Goal: Use online tool/utility: Utilize a website feature to perform a specific function

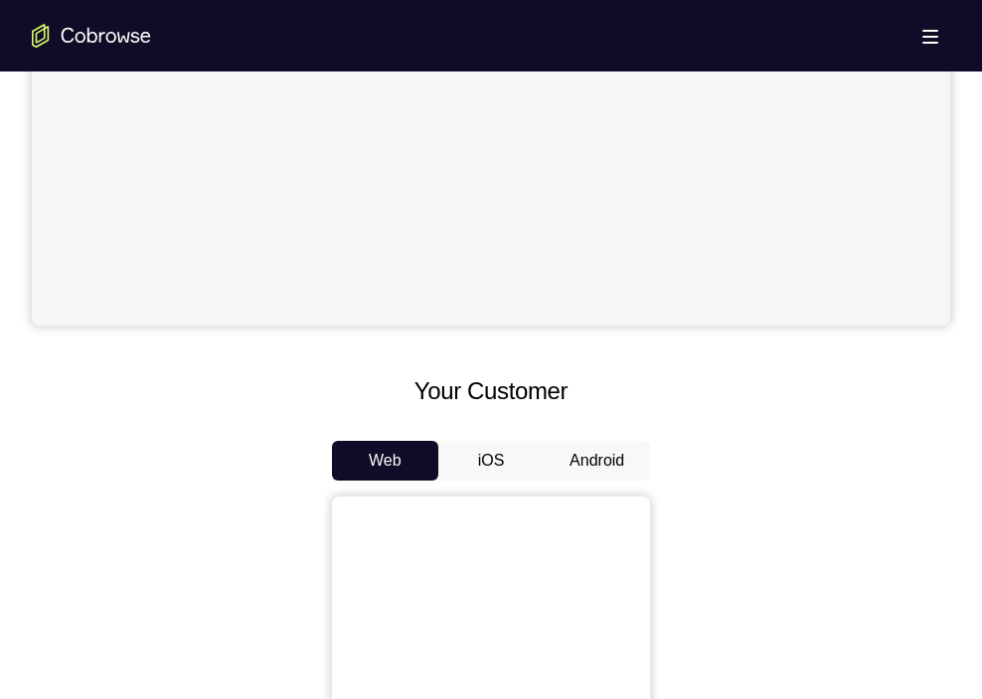
click at [594, 465] on button "Android" at bounding box center [596, 461] width 106 height 40
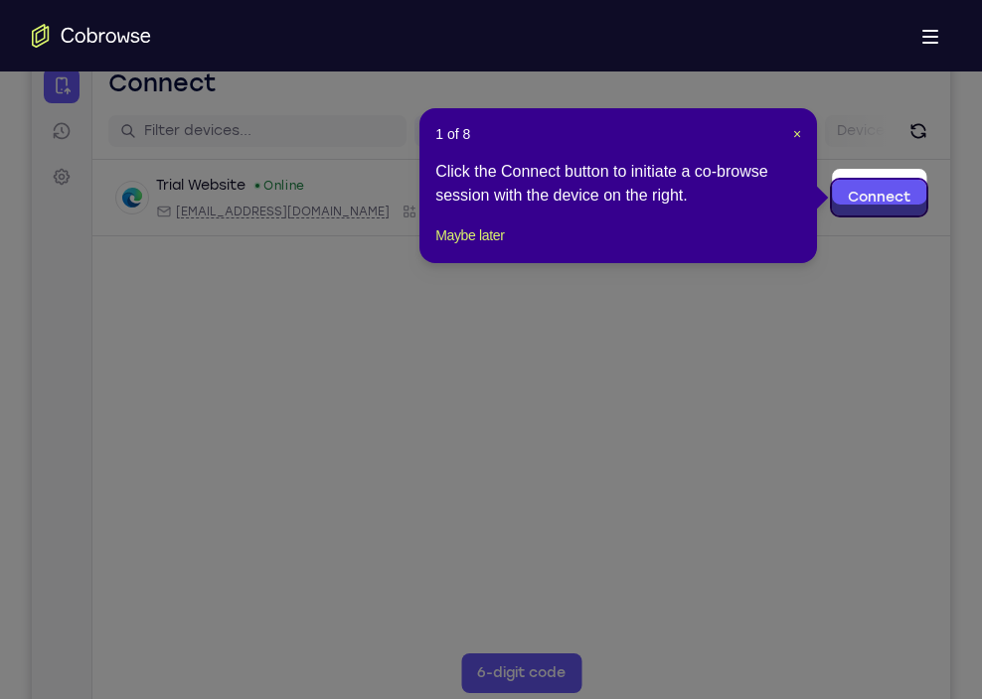
scroll to position [217, 0]
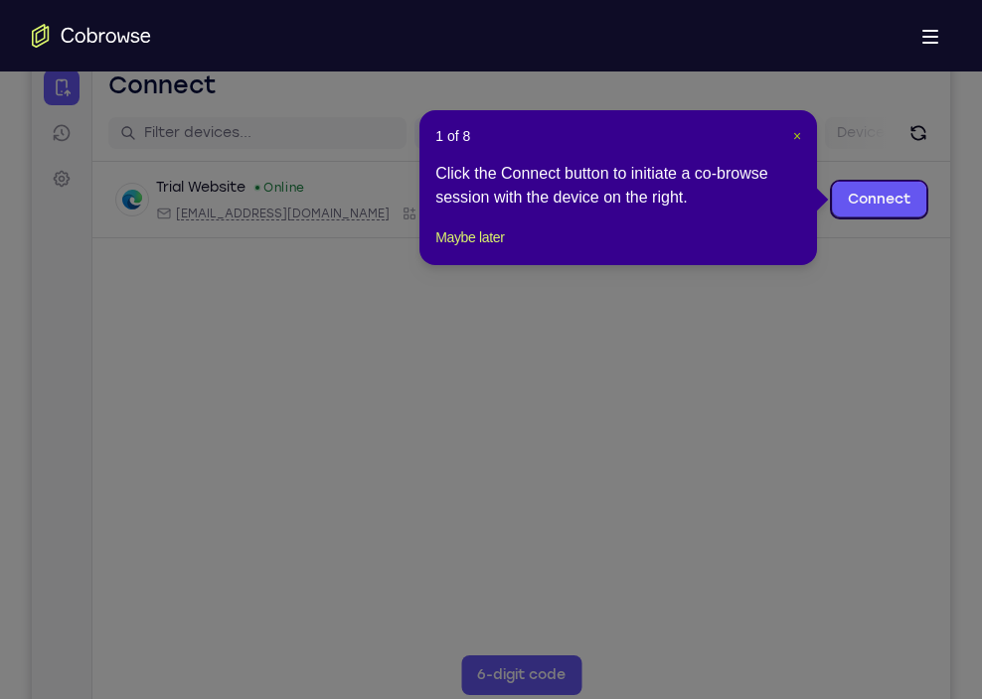
click at [798, 141] on span "×" at bounding box center [797, 136] width 8 height 16
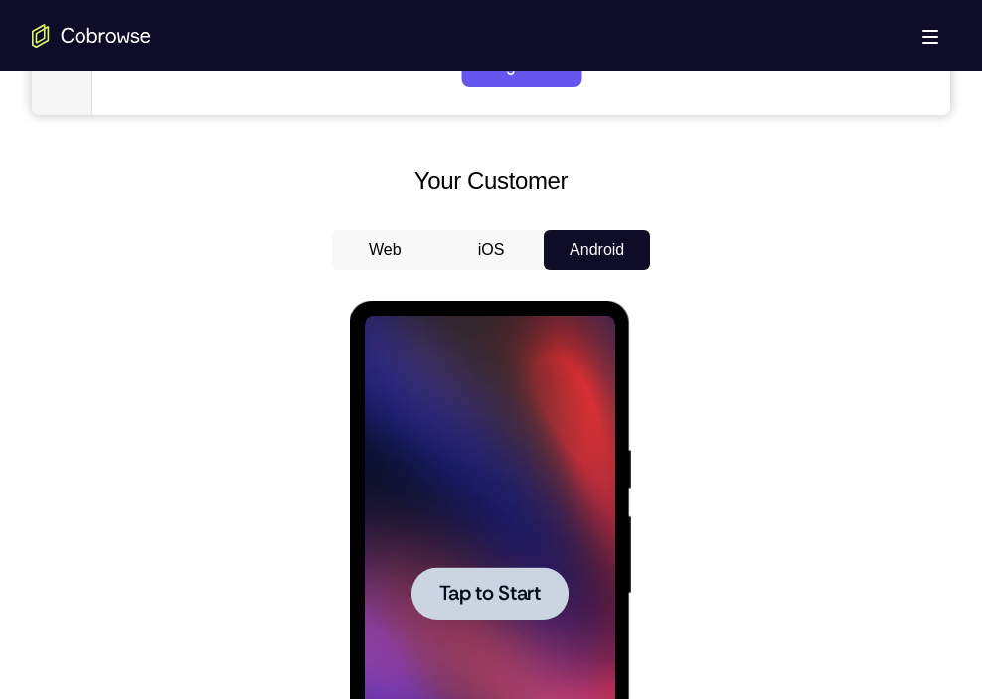
scroll to position [912, 0]
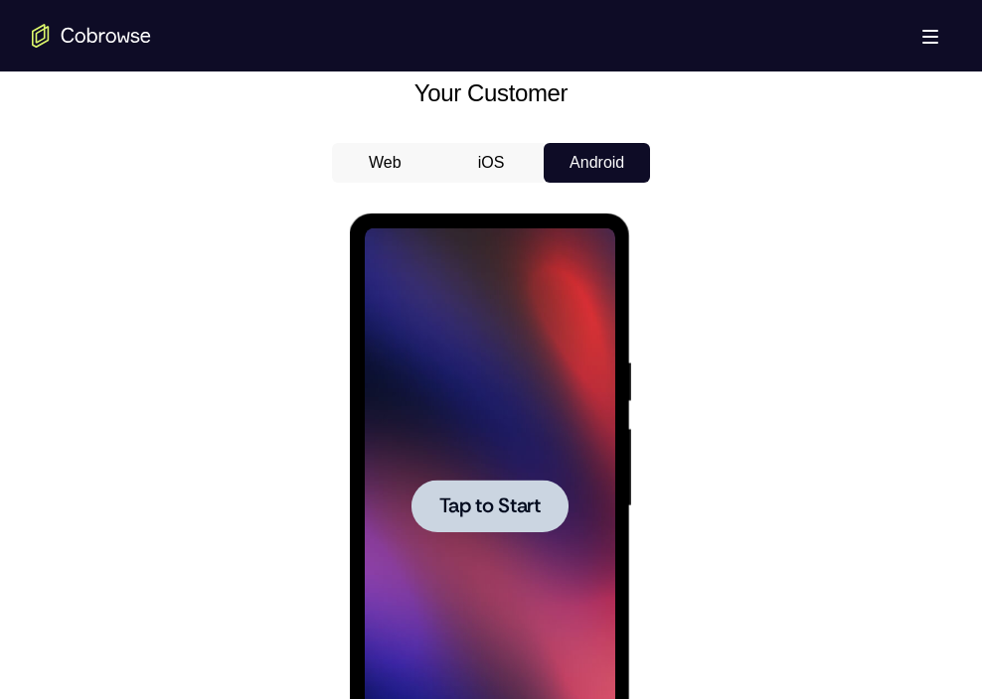
click at [479, 510] on span "Tap to Start" at bounding box center [488, 507] width 101 height 20
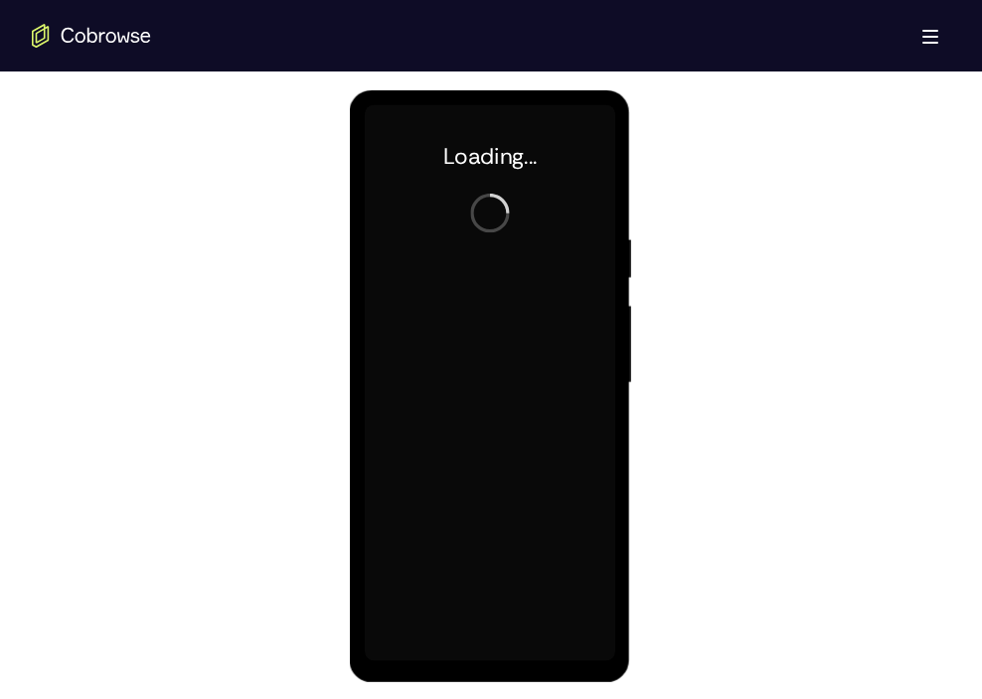
scroll to position [1036, 0]
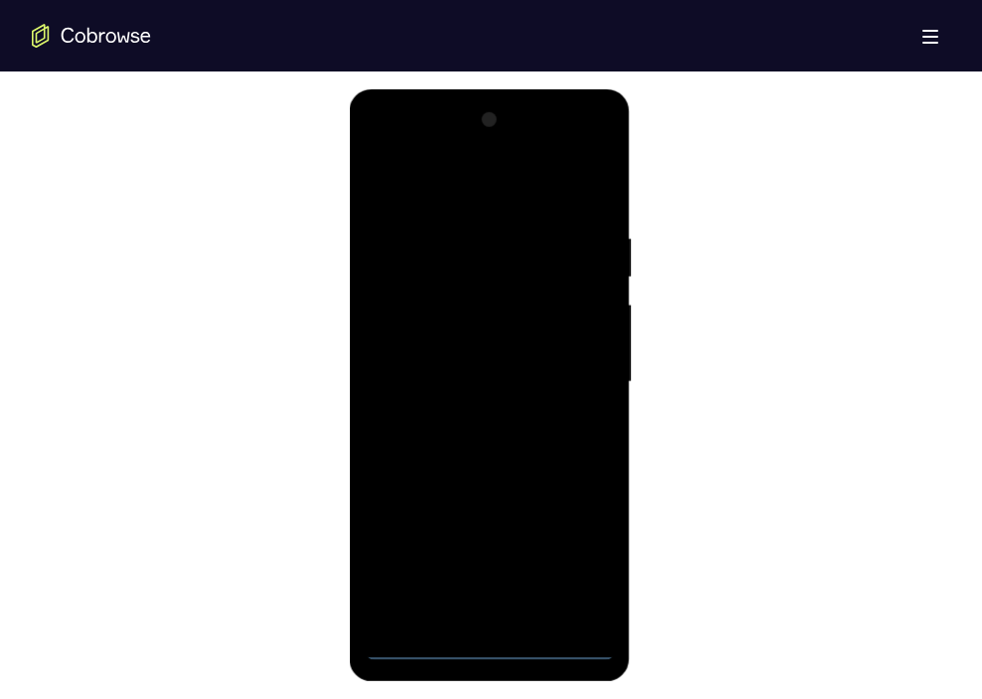
click at [492, 643] on div at bounding box center [489, 382] width 250 height 556
click at [583, 567] on div at bounding box center [489, 382] width 250 height 556
click at [390, 149] on div at bounding box center [489, 382] width 250 height 556
click at [571, 367] on div at bounding box center [489, 382] width 250 height 556
click at [472, 412] on div at bounding box center [489, 382] width 250 height 556
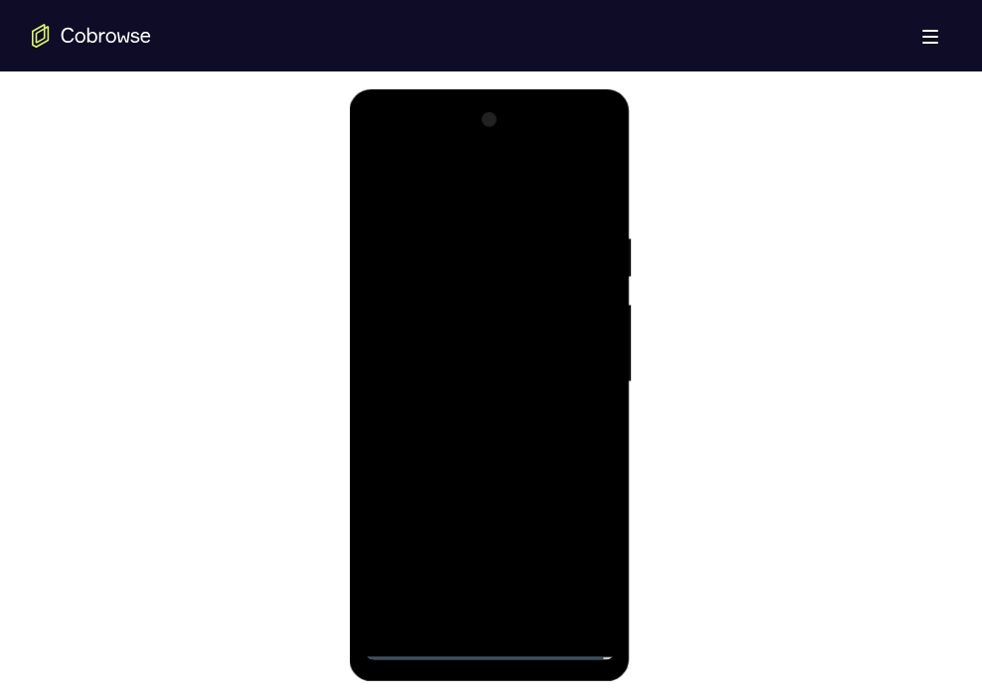
click at [450, 363] on div at bounding box center [489, 382] width 250 height 556
click at [472, 335] on div at bounding box center [489, 382] width 250 height 556
click at [462, 383] on div at bounding box center [489, 382] width 250 height 556
click at [488, 439] on div at bounding box center [489, 382] width 250 height 556
click at [520, 444] on div at bounding box center [489, 382] width 250 height 556
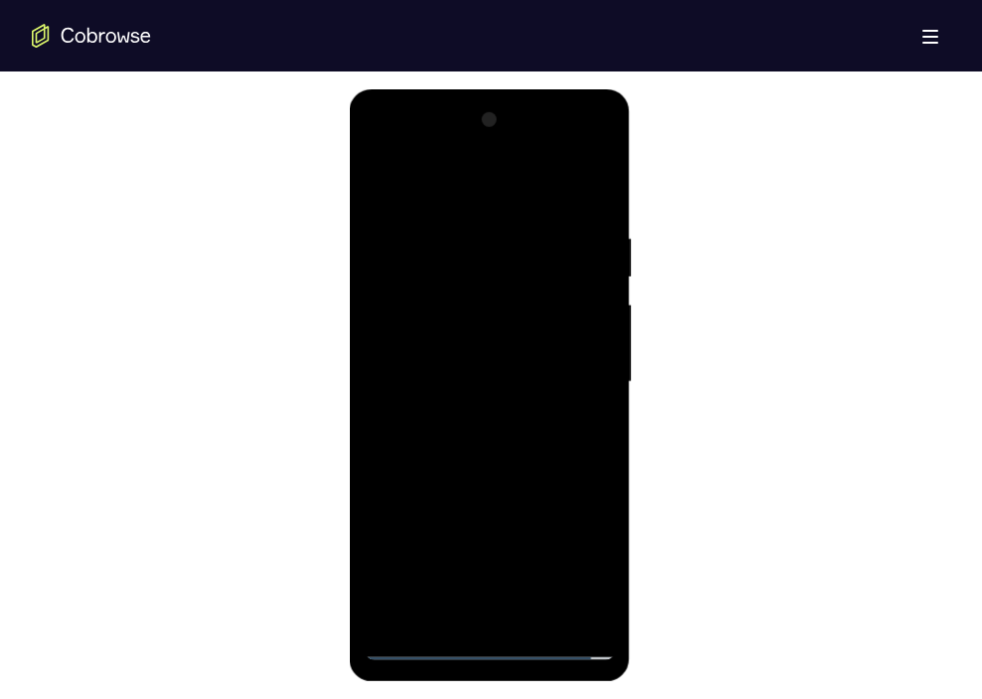
drag, startPoint x: 480, startPoint y: 186, endPoint x: 476, endPoint y: 121, distance: 64.7
click at [476, 121] on div at bounding box center [489, 382] width 250 height 556
click at [593, 212] on div at bounding box center [489, 382] width 250 height 556
click at [467, 207] on div at bounding box center [489, 382] width 250 height 556
click at [589, 375] on div at bounding box center [489, 382] width 250 height 556
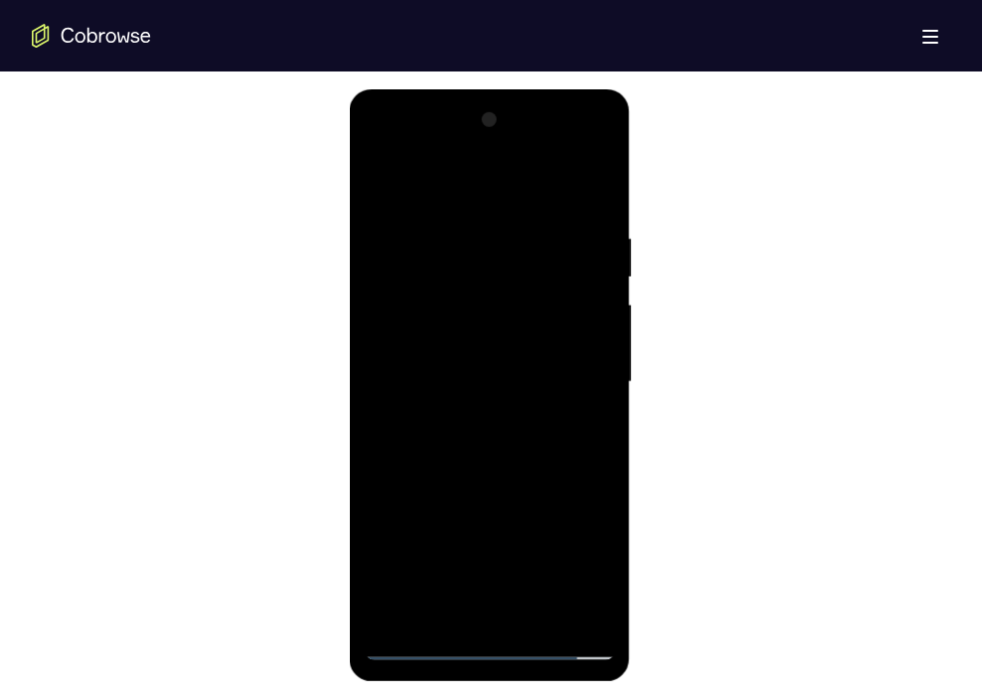
click at [589, 375] on div at bounding box center [489, 382] width 250 height 556
click at [587, 309] on div at bounding box center [489, 382] width 250 height 556
click at [584, 426] on div at bounding box center [489, 382] width 250 height 556
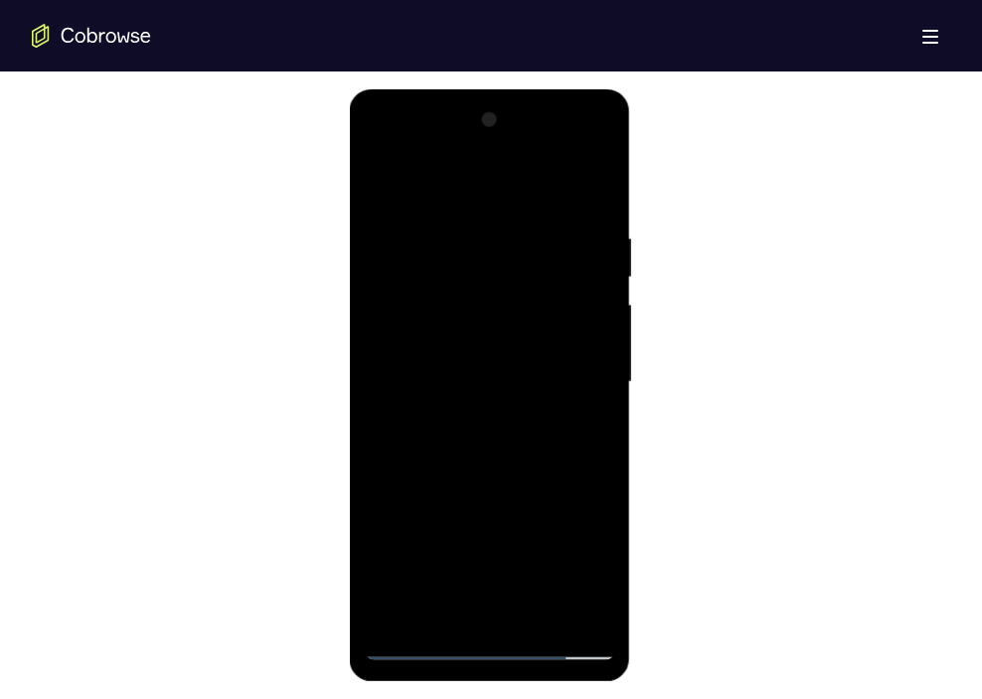
click at [584, 426] on div at bounding box center [489, 382] width 250 height 556
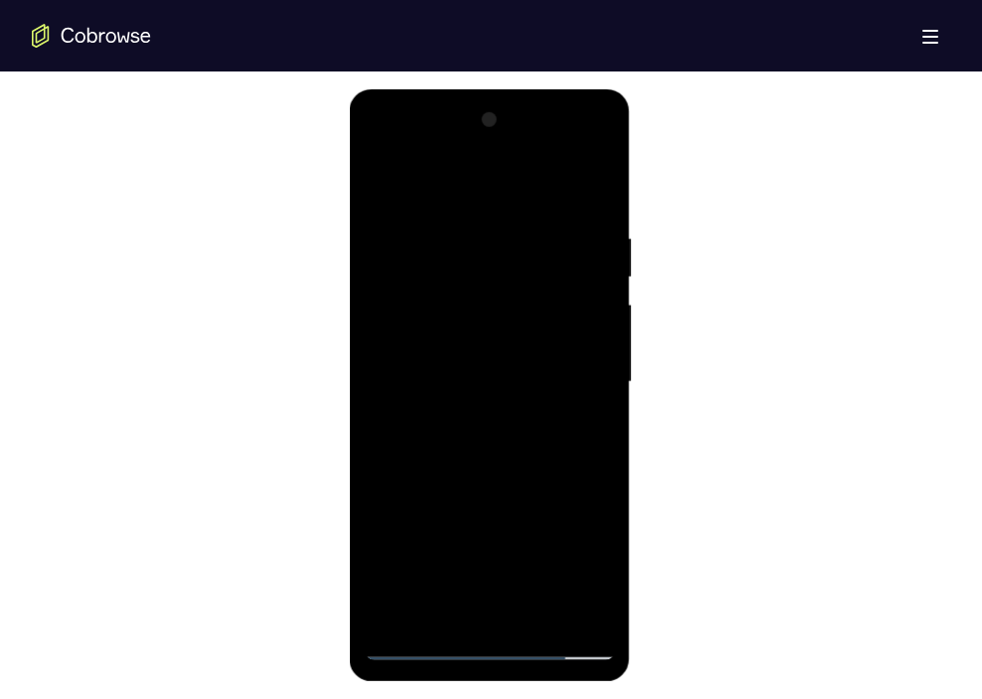
click at [584, 426] on div at bounding box center [489, 382] width 250 height 556
drag, startPoint x: 584, startPoint y: 426, endPoint x: 334, endPoint y: 401, distance: 251.6
click at [349, 401] on html "Online web based iOS Simulators and Android Emulators. Run iPhone, iPad, Mobile…" at bounding box center [490, 387] width 283 height 596
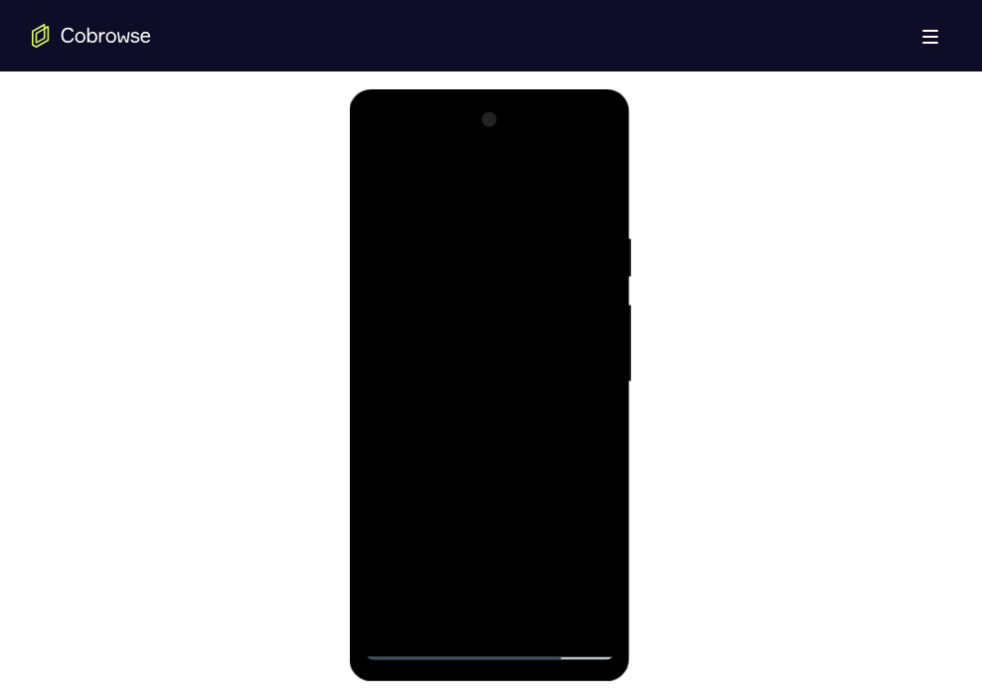
click at [579, 417] on div at bounding box center [489, 382] width 250 height 556
drag, startPoint x: 407, startPoint y: 422, endPoint x: 699, endPoint y: 454, distance: 293.8
click at [632, 454] on html "Online web based iOS Simulators and Android Emulators. Run iPhone, iPad, Mobile…" at bounding box center [490, 387] width 283 height 596
click at [571, 299] on div at bounding box center [489, 382] width 250 height 556
click at [600, 429] on div at bounding box center [489, 382] width 250 height 556
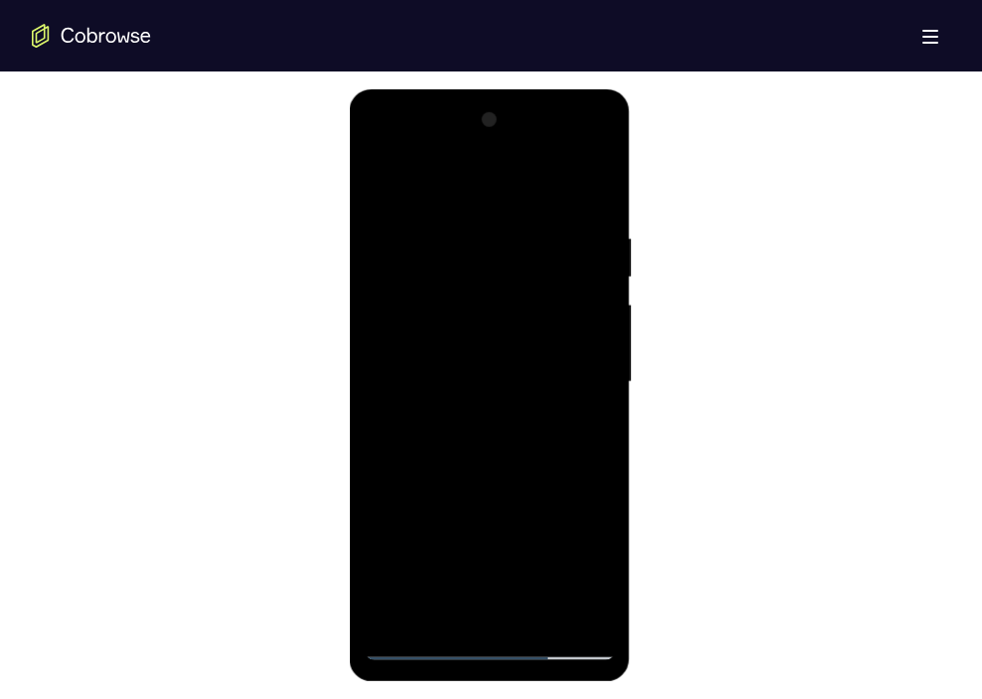
click at [576, 415] on div at bounding box center [489, 382] width 250 height 556
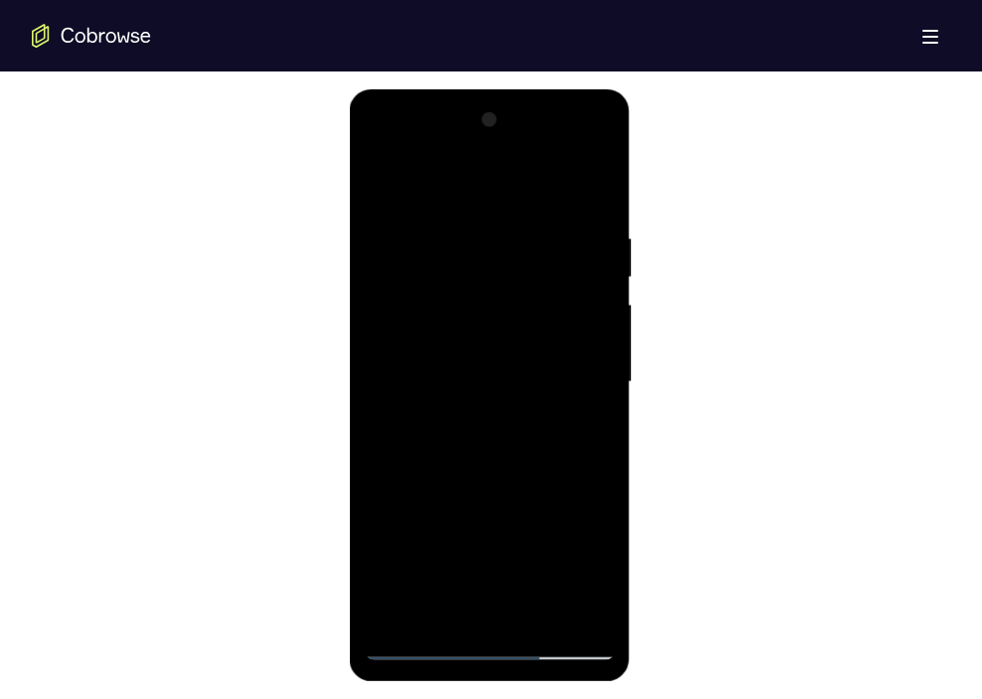
click at [576, 415] on div at bounding box center [489, 382] width 250 height 556
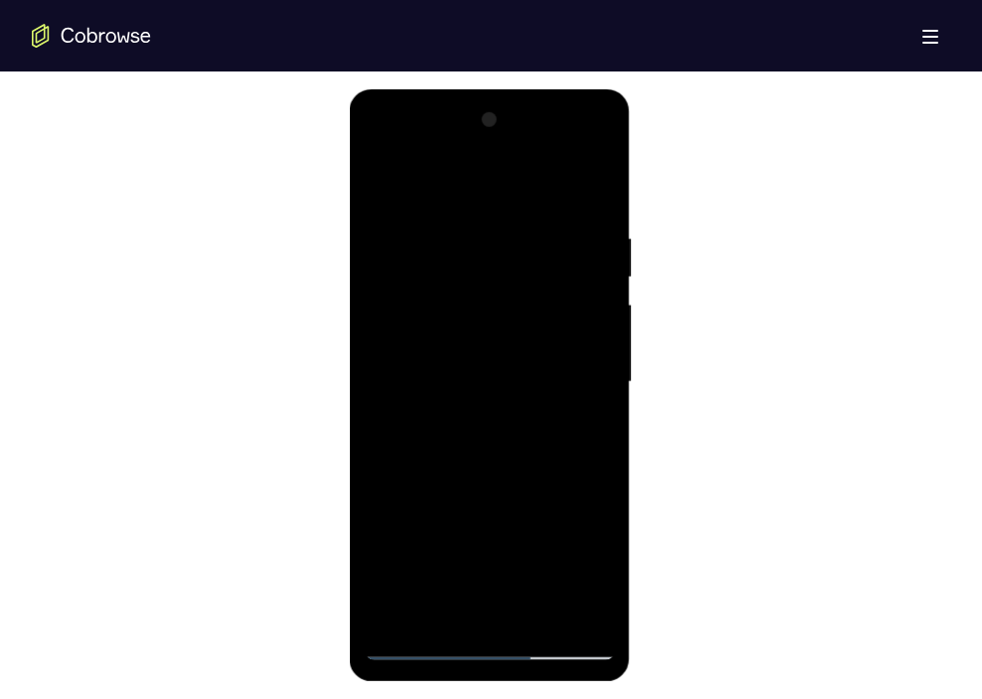
click at [576, 415] on div at bounding box center [489, 382] width 250 height 556
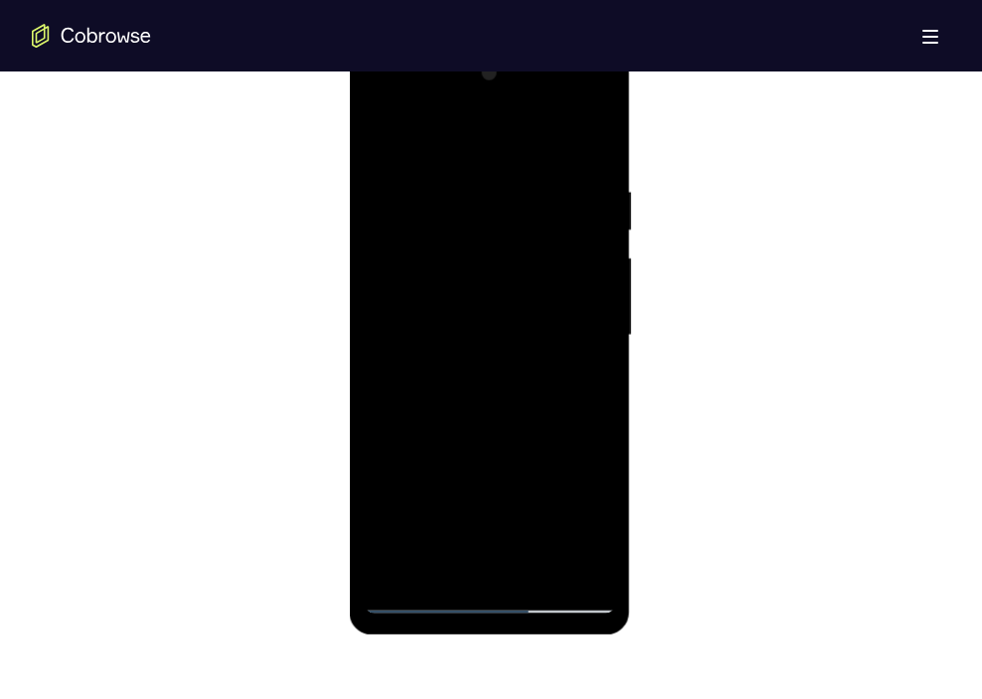
scroll to position [1093, 0]
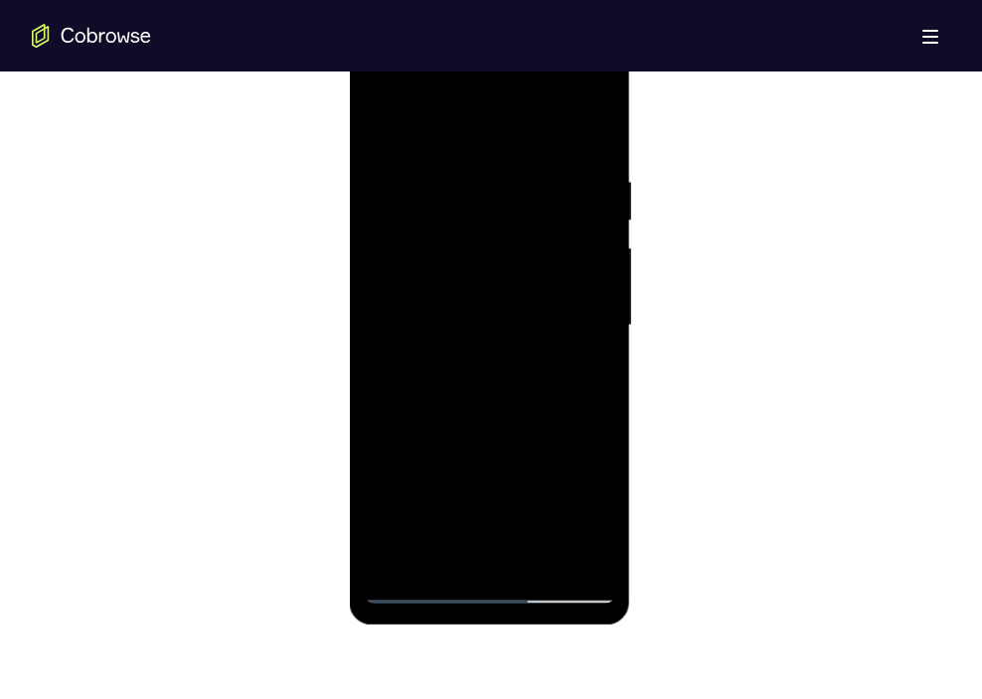
click at [536, 570] on div at bounding box center [489, 326] width 250 height 556
click at [517, 425] on div at bounding box center [489, 326] width 250 height 556
drag, startPoint x: 541, startPoint y: 519, endPoint x: 529, endPoint y: 539, distance: 23.2
click at [529, 539] on div at bounding box center [489, 326] width 250 height 556
click at [394, 131] on div at bounding box center [489, 326] width 250 height 556
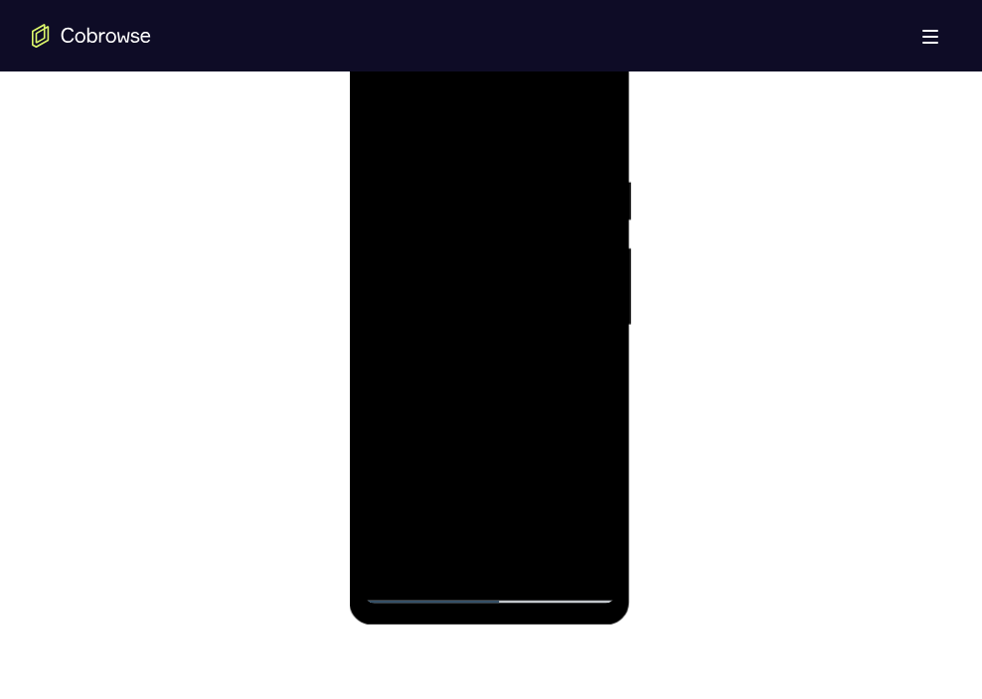
click at [448, 554] on div at bounding box center [489, 326] width 250 height 556
click at [504, 117] on div at bounding box center [489, 326] width 250 height 556
click at [584, 123] on div at bounding box center [489, 326] width 250 height 556
click at [492, 561] on div at bounding box center [489, 326] width 250 height 556
drag, startPoint x: 525, startPoint y: 444, endPoint x: 441, endPoint y: 161, distance: 295.2
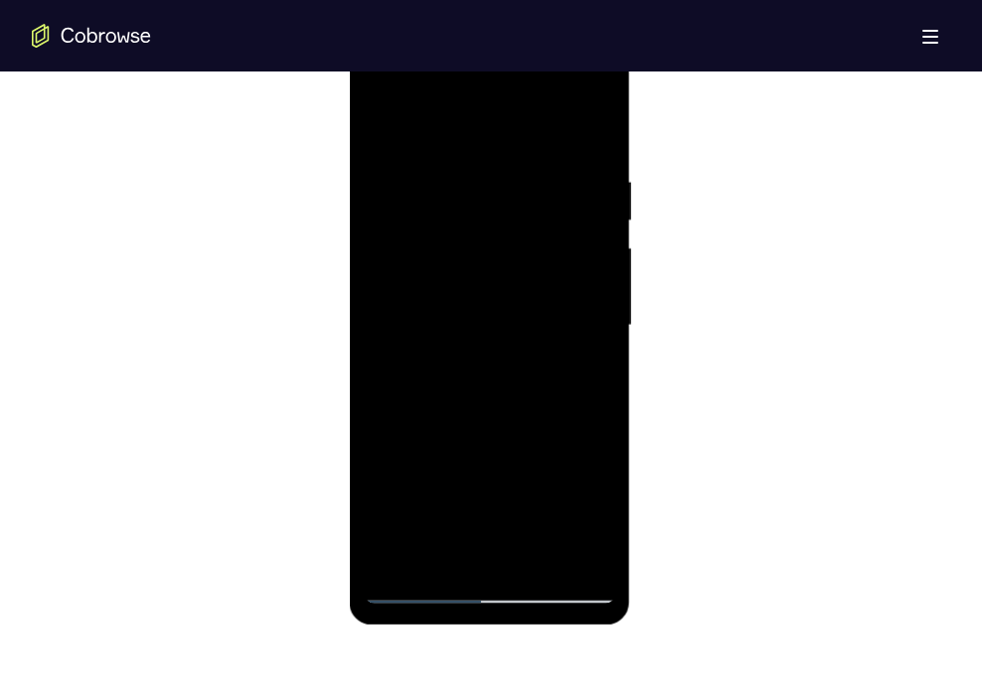
click at [441, 161] on div at bounding box center [489, 326] width 250 height 556
drag, startPoint x: 553, startPoint y: 454, endPoint x: 530, endPoint y: 116, distance: 338.7
click at [530, 116] on div at bounding box center [489, 326] width 250 height 556
drag, startPoint x: 544, startPoint y: 445, endPoint x: 522, endPoint y: 125, distance: 320.7
click at [522, 125] on div at bounding box center [489, 326] width 250 height 556
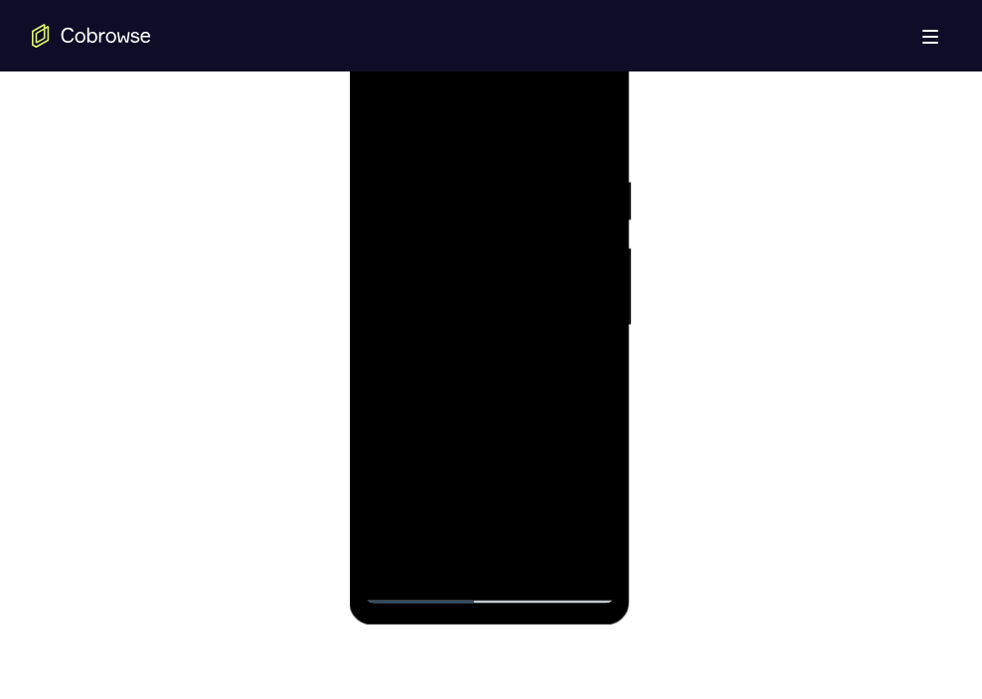
drag, startPoint x: 524, startPoint y: 442, endPoint x: 482, endPoint y: 89, distance: 355.2
click at [482, 89] on div at bounding box center [489, 326] width 250 height 556
drag, startPoint x: 544, startPoint y: 479, endPoint x: 509, endPoint y: 170, distance: 311.1
click at [509, 170] on div at bounding box center [489, 326] width 250 height 556
drag, startPoint x: 540, startPoint y: 470, endPoint x: 534, endPoint y: 182, distance: 288.2
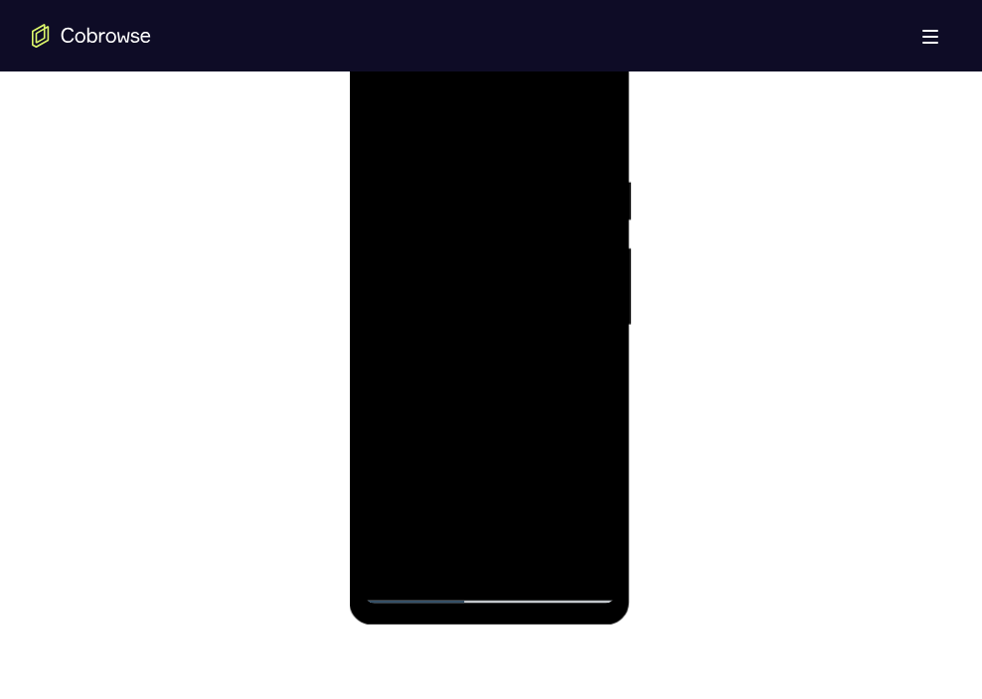
click at [534, 182] on div at bounding box center [489, 326] width 250 height 556
drag, startPoint x: 541, startPoint y: 466, endPoint x: 509, endPoint y: 123, distance: 344.3
click at [509, 123] on div at bounding box center [489, 326] width 250 height 556
drag, startPoint x: 535, startPoint y: 448, endPoint x: 509, endPoint y: 144, distance: 305.1
click at [509, 144] on div at bounding box center [489, 326] width 250 height 556
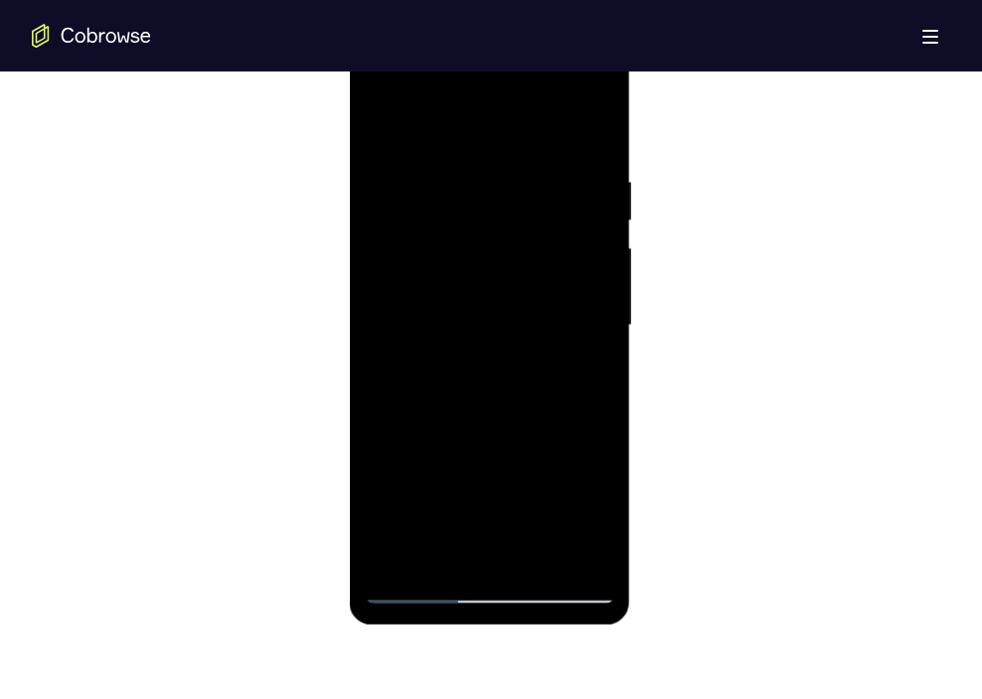
drag, startPoint x: 530, startPoint y: 489, endPoint x: 505, endPoint y: 179, distance: 311.0
click at [505, 179] on div at bounding box center [489, 326] width 250 height 556
drag, startPoint x: 530, startPoint y: 461, endPoint x: 506, endPoint y: 184, distance: 278.2
click at [506, 184] on div at bounding box center [489, 326] width 250 height 556
drag, startPoint x: 551, startPoint y: 459, endPoint x: 529, endPoint y: 178, distance: 282.1
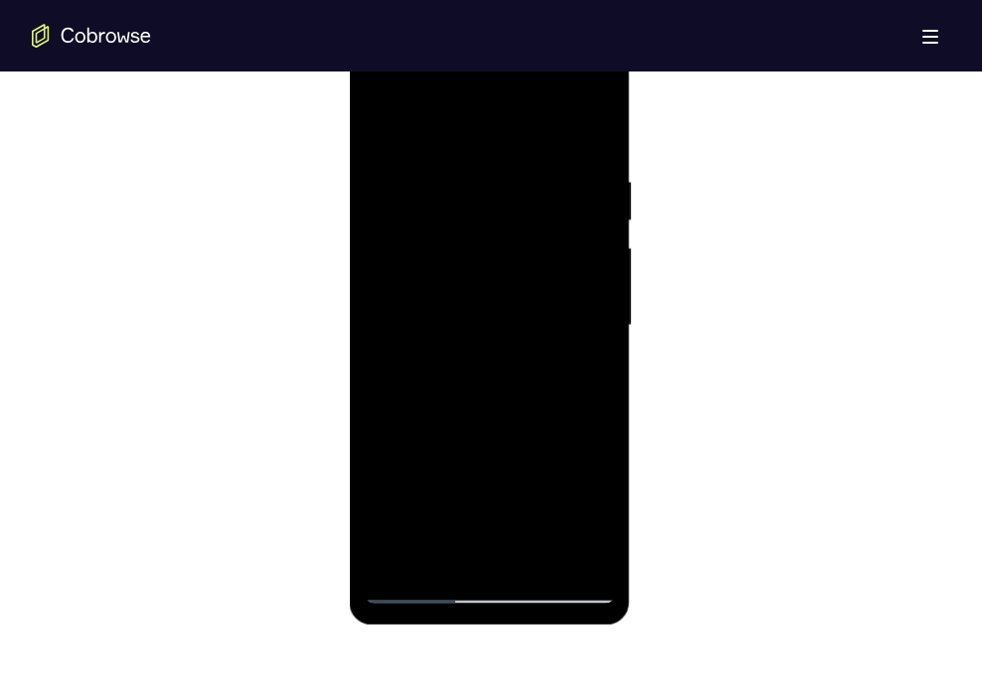
click at [529, 178] on div at bounding box center [489, 326] width 250 height 556
drag, startPoint x: 545, startPoint y: 480, endPoint x: 514, endPoint y: 114, distance: 367.0
click at [514, 114] on div at bounding box center [489, 326] width 250 height 556
drag, startPoint x: 541, startPoint y: 463, endPoint x: 505, endPoint y: 114, distance: 350.6
click at [505, 114] on div at bounding box center [489, 326] width 250 height 556
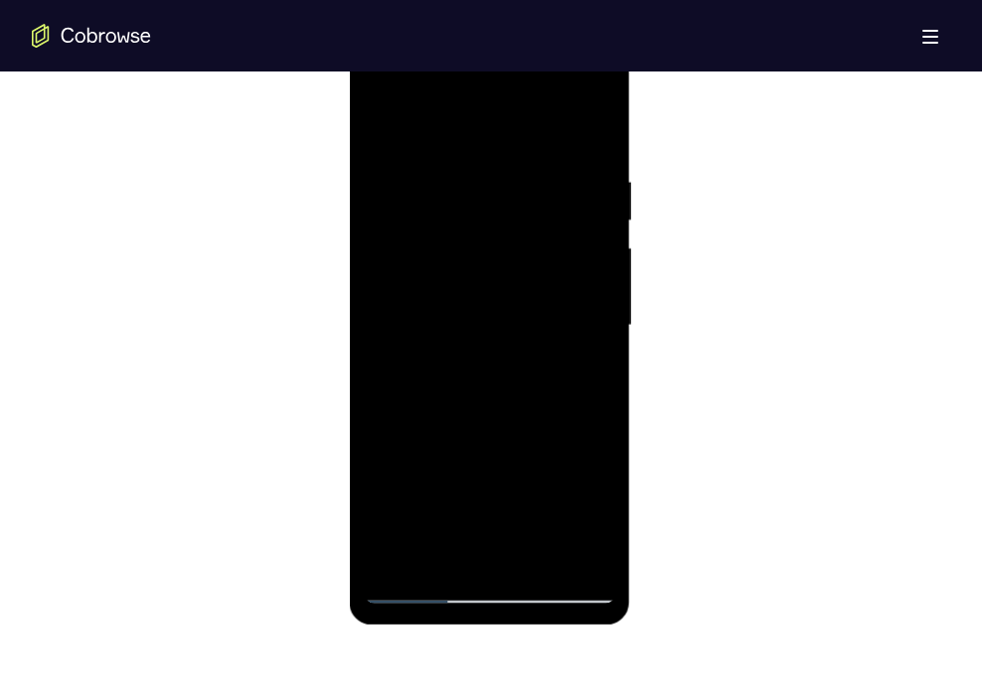
drag, startPoint x: 539, startPoint y: 480, endPoint x: 505, endPoint y: 175, distance: 306.9
click at [505, 175] on div at bounding box center [489, 326] width 250 height 556
drag, startPoint x: 539, startPoint y: 460, endPoint x: 498, endPoint y: 146, distance: 316.6
click at [498, 146] on div at bounding box center [489, 326] width 250 height 556
drag, startPoint x: 526, startPoint y: 434, endPoint x: 510, endPoint y: 92, distance: 342.2
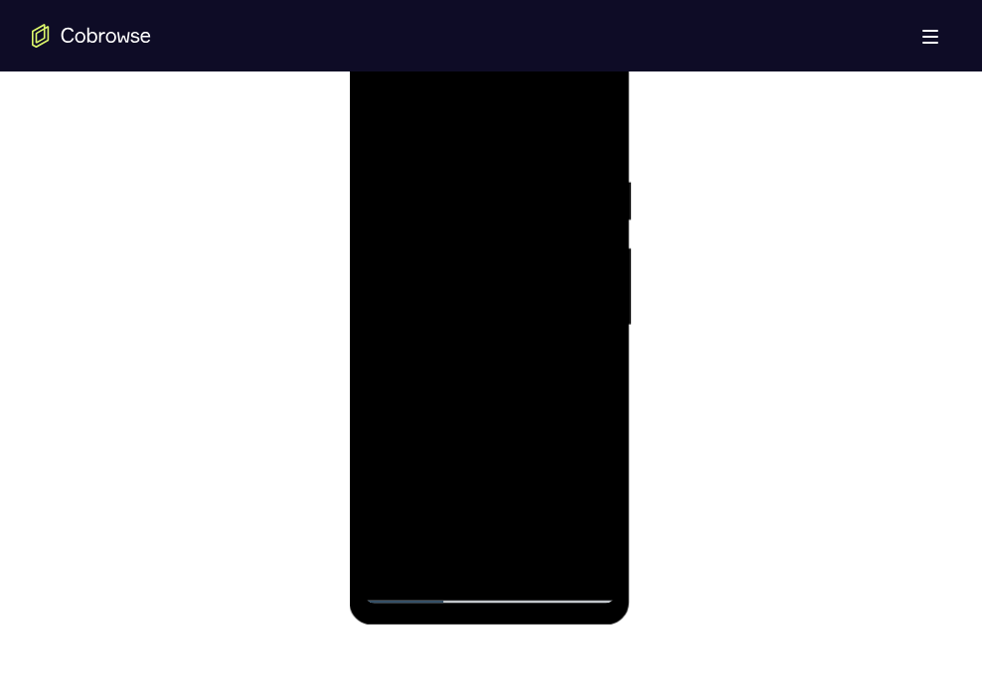
click at [510, 92] on div at bounding box center [489, 326] width 250 height 556
drag, startPoint x: 539, startPoint y: 465, endPoint x: 524, endPoint y: 149, distance: 316.3
click at [524, 149] on div at bounding box center [489, 326] width 250 height 556
drag, startPoint x: 544, startPoint y: 453, endPoint x: 534, endPoint y: 126, distance: 327.1
click at [534, 126] on div at bounding box center [489, 326] width 250 height 556
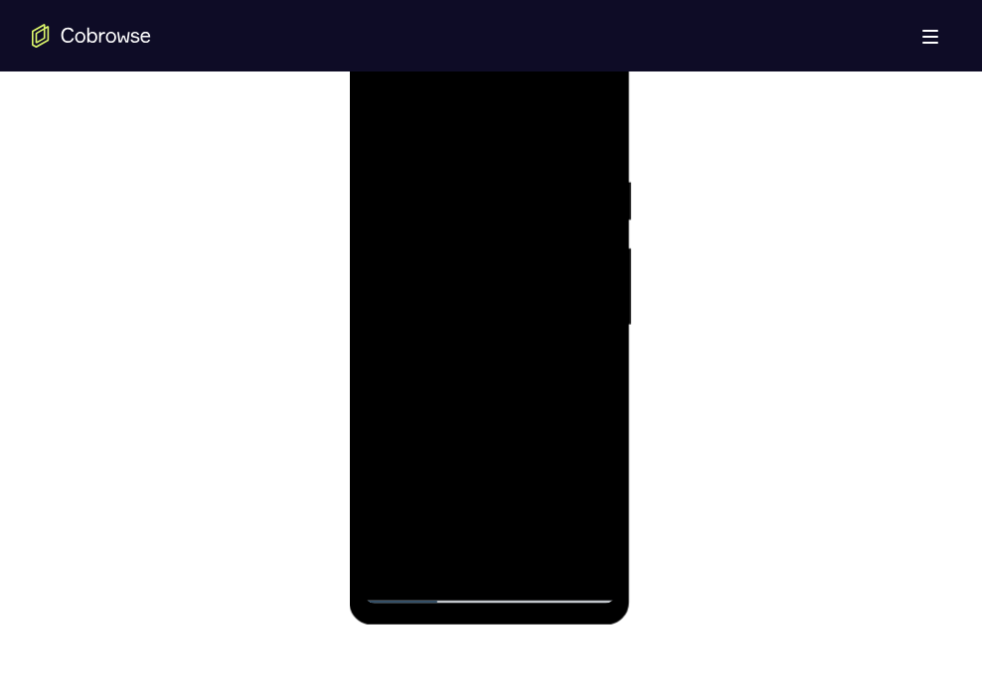
drag, startPoint x: 541, startPoint y: 466, endPoint x: 520, endPoint y: 99, distance: 367.2
click at [520, 99] on div at bounding box center [489, 326] width 250 height 556
drag, startPoint x: 541, startPoint y: 475, endPoint x: 510, endPoint y: 173, distance: 303.6
click at [510, 173] on div at bounding box center [489, 326] width 250 height 556
drag, startPoint x: 537, startPoint y: 460, endPoint x: 495, endPoint y: 168, distance: 295.1
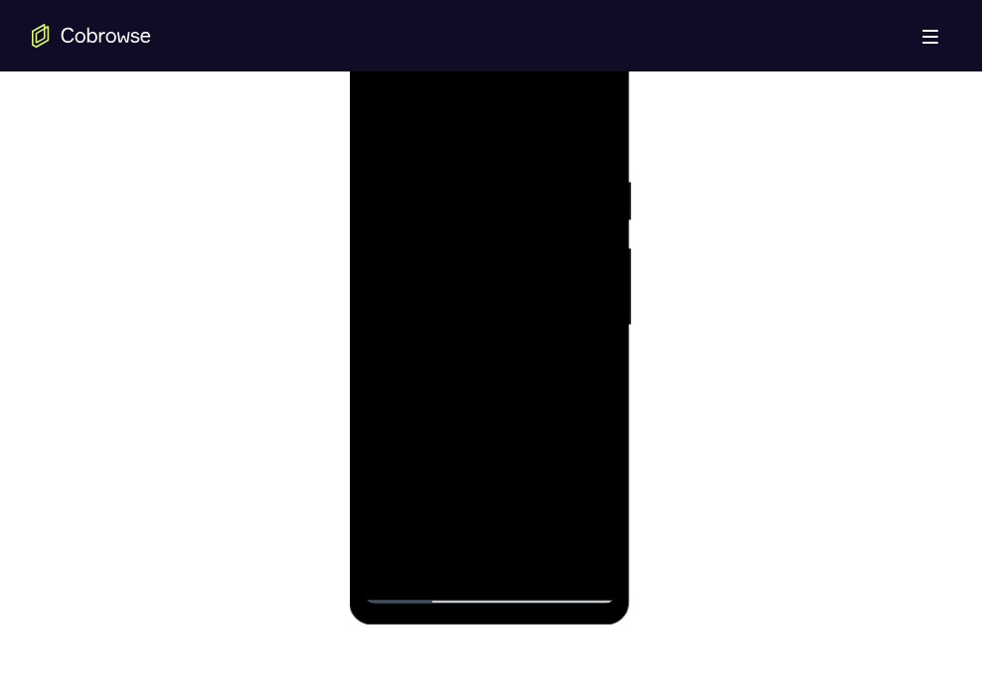
click at [495, 168] on div at bounding box center [489, 326] width 250 height 556
drag, startPoint x: 541, startPoint y: 401, endPoint x: 529, endPoint y: 76, distance: 326.1
click at [529, 76] on div at bounding box center [489, 326] width 250 height 556
drag, startPoint x: 494, startPoint y: 449, endPoint x: 515, endPoint y: 22, distance: 427.7
click at [515, 33] on html "Online web based iOS Simulators and Android Emulators. Run iPhone, iPad, Mobile…" at bounding box center [490, 331] width 283 height 596
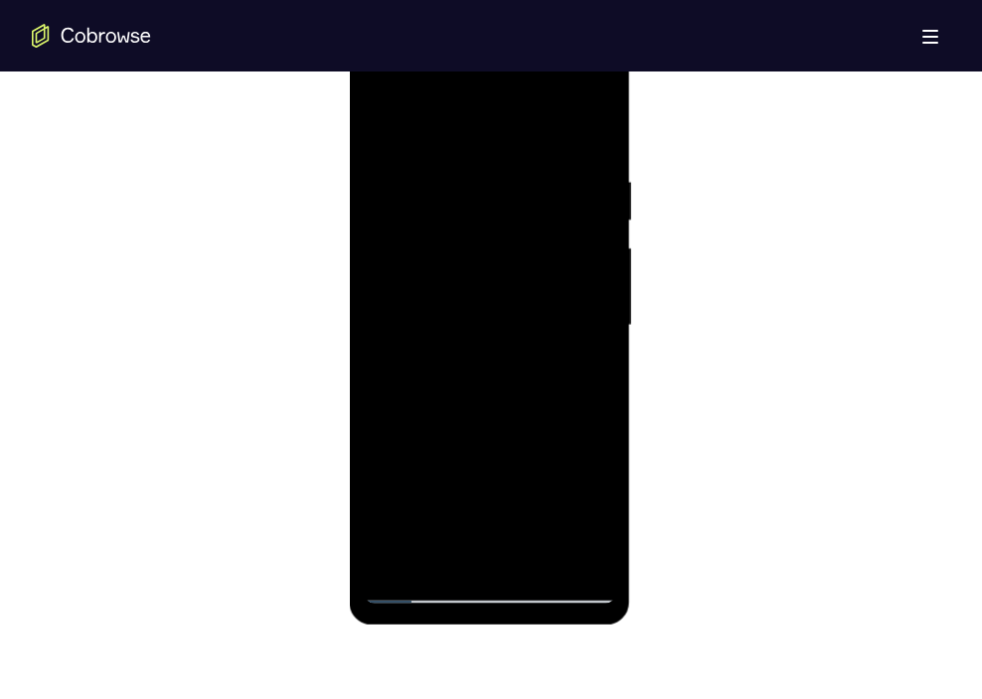
drag, startPoint x: 532, startPoint y: 471, endPoint x: 534, endPoint y: 156, distance: 315.0
click at [534, 156] on div at bounding box center [489, 326] width 250 height 556
drag, startPoint x: 509, startPoint y: 500, endPoint x: 528, endPoint y: 218, distance: 282.8
click at [528, 218] on div at bounding box center [489, 326] width 250 height 556
drag, startPoint x: 556, startPoint y: 463, endPoint x: 547, endPoint y: 154, distance: 309.1
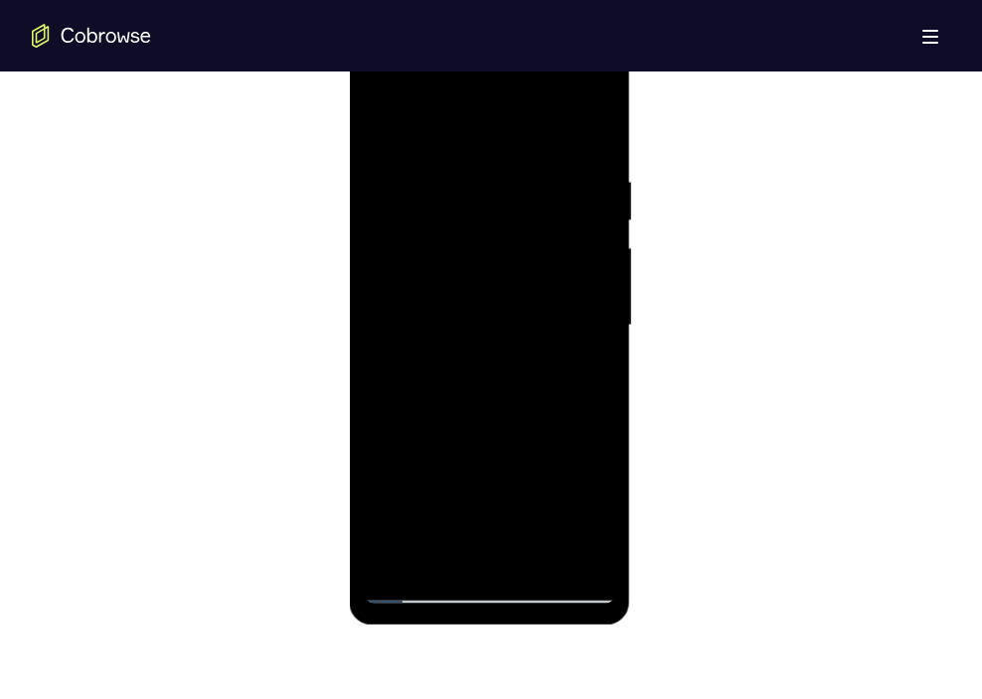
click at [547, 154] on div at bounding box center [489, 326] width 250 height 556
drag, startPoint x: 537, startPoint y: 461, endPoint x: 529, endPoint y: 133, distance: 328.0
click at [529, 133] on div at bounding box center [489, 326] width 250 height 556
drag, startPoint x: 547, startPoint y: 447, endPoint x: 552, endPoint y: 142, distance: 305.1
click at [552, 142] on div at bounding box center [489, 326] width 250 height 556
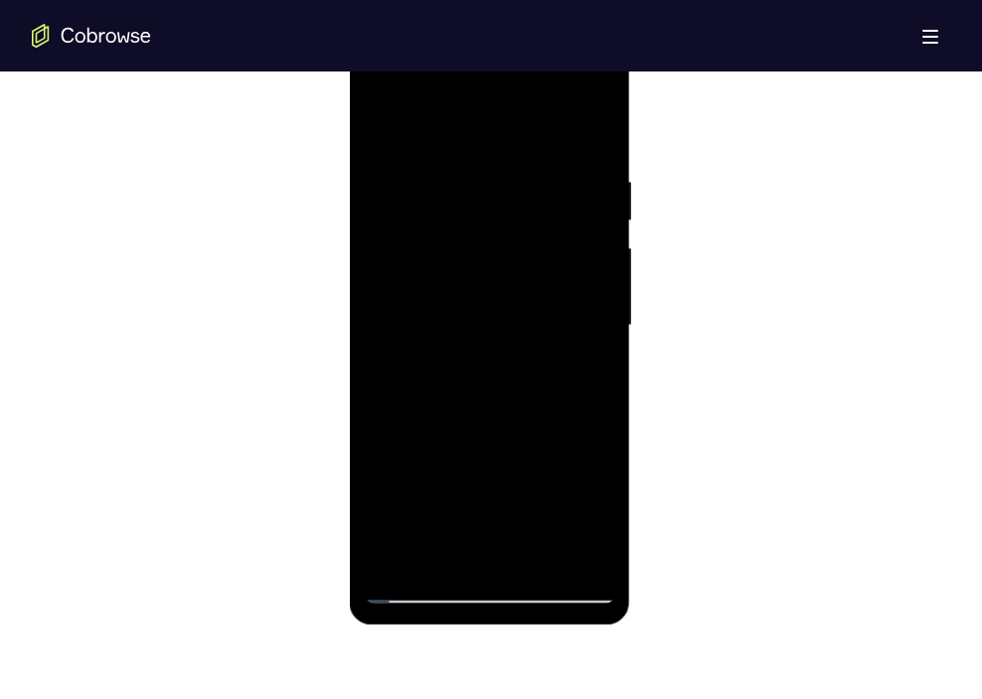
drag, startPoint x: 557, startPoint y: 482, endPoint x: 558, endPoint y: 201, distance: 281.2
click at [558, 201] on div at bounding box center [489, 326] width 250 height 556
drag, startPoint x: 556, startPoint y: 492, endPoint x: 556, endPoint y: 189, distance: 303.0
click at [556, 189] on div at bounding box center [489, 326] width 250 height 556
drag, startPoint x: 538, startPoint y: 421, endPoint x: 532, endPoint y: 103, distance: 318.0
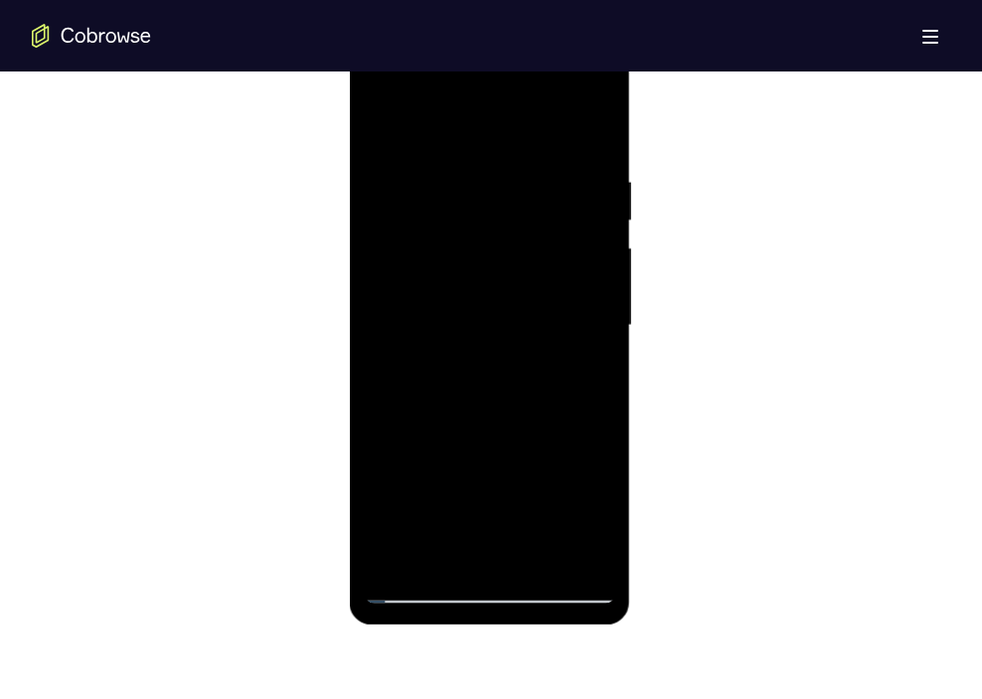
click at [532, 103] on div at bounding box center [489, 326] width 250 height 556
drag, startPoint x: 530, startPoint y: 432, endPoint x: 525, endPoint y: 163, distance: 269.3
click at [525, 163] on div at bounding box center [489, 326] width 250 height 556
drag, startPoint x: 542, startPoint y: 463, endPoint x: 540, endPoint y: 156, distance: 307.0
click at [540, 156] on div at bounding box center [489, 326] width 250 height 556
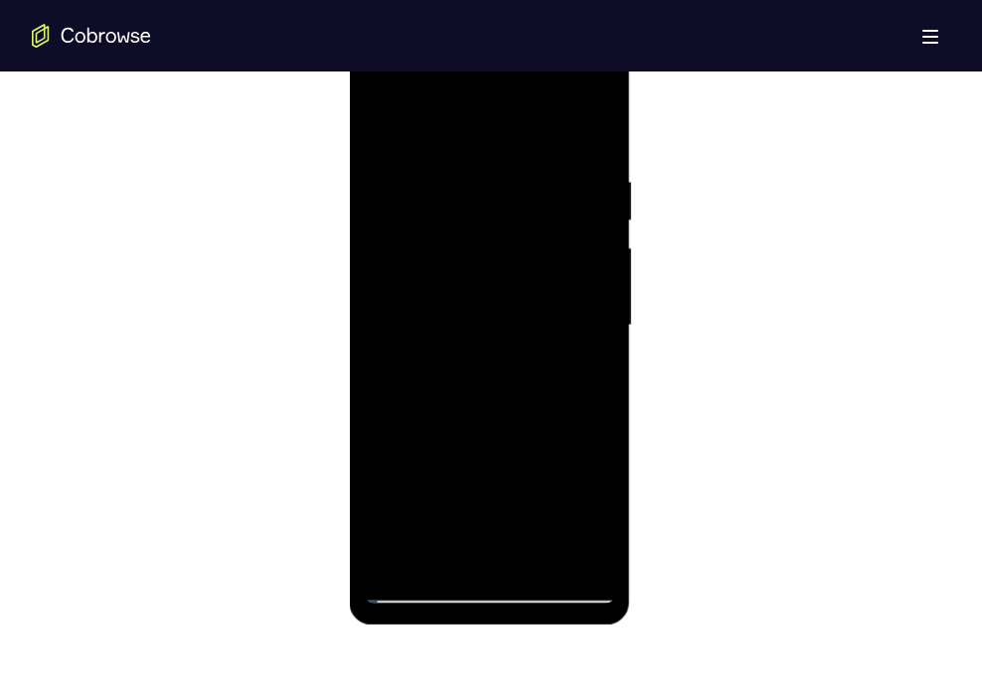
click at [443, 561] on div at bounding box center [489, 326] width 250 height 556
click at [484, 125] on div at bounding box center [489, 326] width 250 height 556
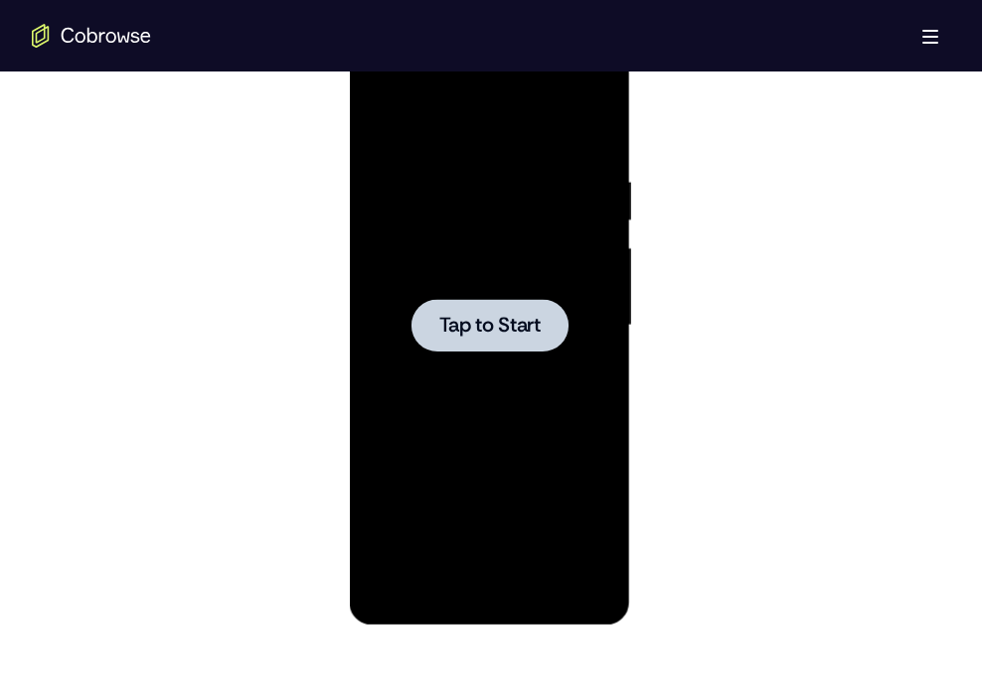
click at [521, 329] on span "Tap to Start" at bounding box center [488, 326] width 101 height 20
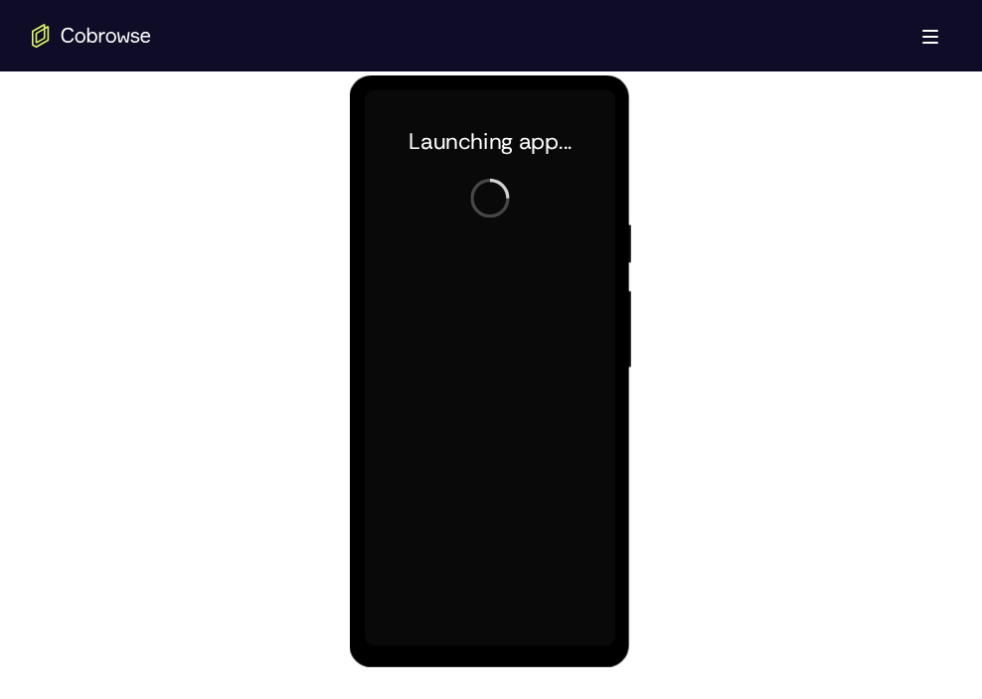
scroll to position [1051, 0]
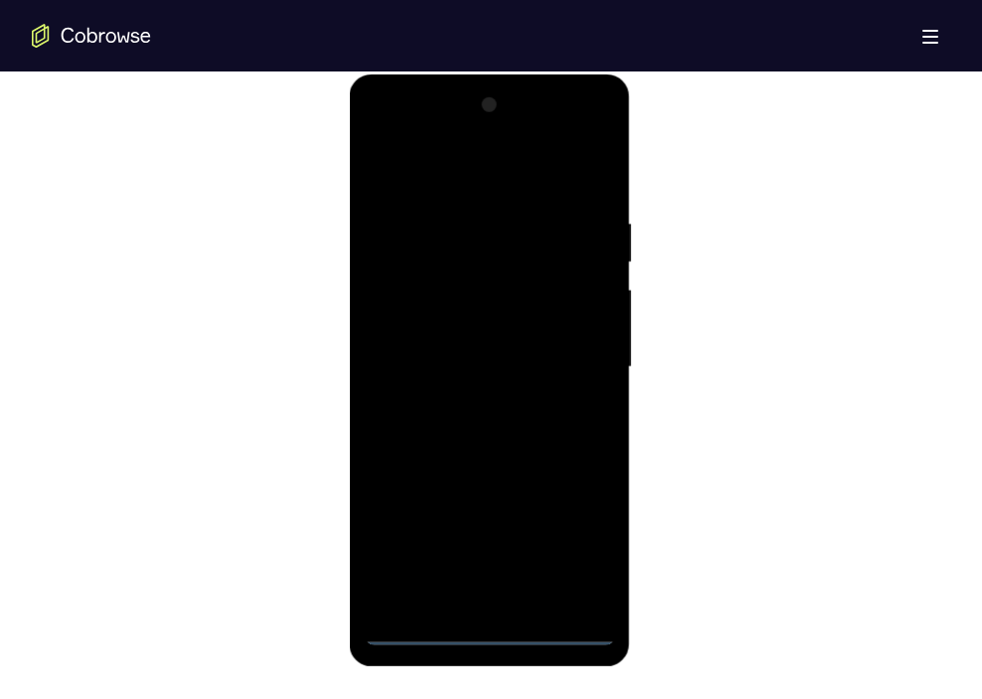
click at [492, 630] on div at bounding box center [489, 367] width 250 height 556
click at [571, 550] on div at bounding box center [489, 367] width 250 height 556
click at [411, 129] on div at bounding box center [489, 367] width 250 height 556
click at [575, 347] on div at bounding box center [489, 367] width 250 height 556
click at [475, 403] on div at bounding box center [489, 367] width 250 height 556
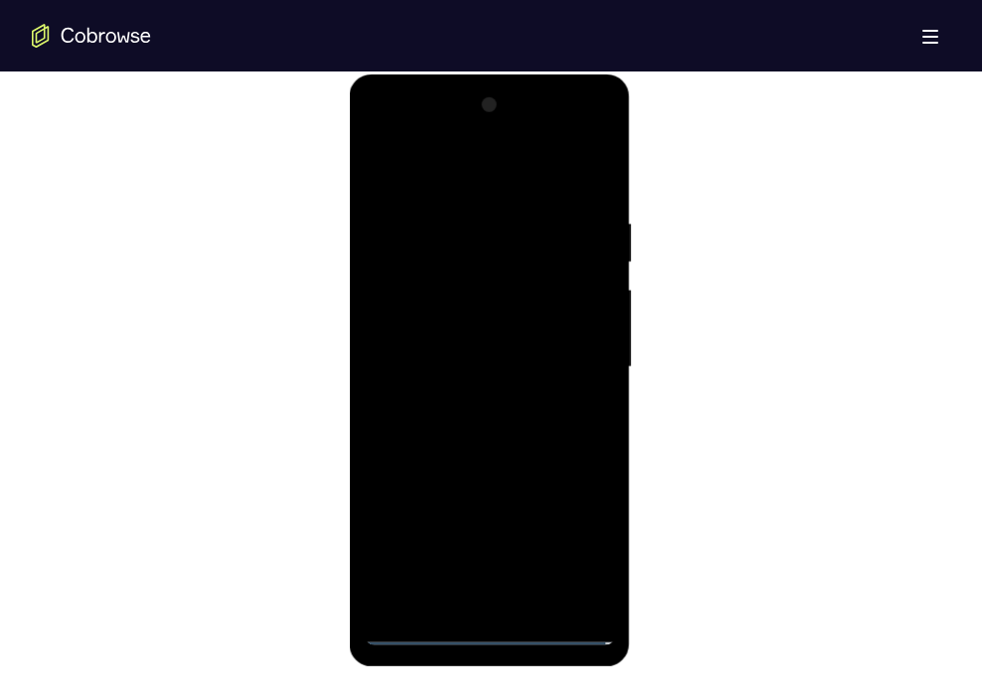
click at [503, 338] on div at bounding box center [489, 367] width 250 height 556
click at [513, 319] on div at bounding box center [489, 367] width 250 height 556
click at [483, 373] on div at bounding box center [489, 367] width 250 height 556
click at [477, 428] on div at bounding box center [489, 367] width 250 height 556
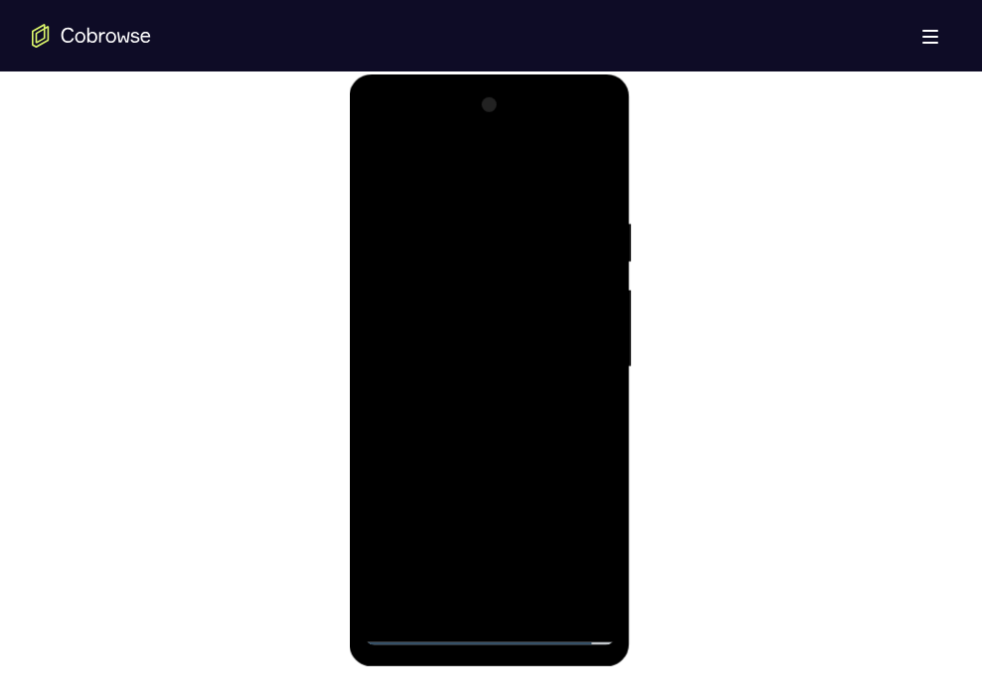
drag, startPoint x: 469, startPoint y: 189, endPoint x: 464, endPoint y: 133, distance: 55.9
click at [464, 133] on div at bounding box center [489, 367] width 250 height 556
click at [588, 189] on div at bounding box center [489, 367] width 250 height 556
click at [533, 596] on div at bounding box center [489, 367] width 250 height 556
click at [508, 473] on div at bounding box center [489, 367] width 250 height 556
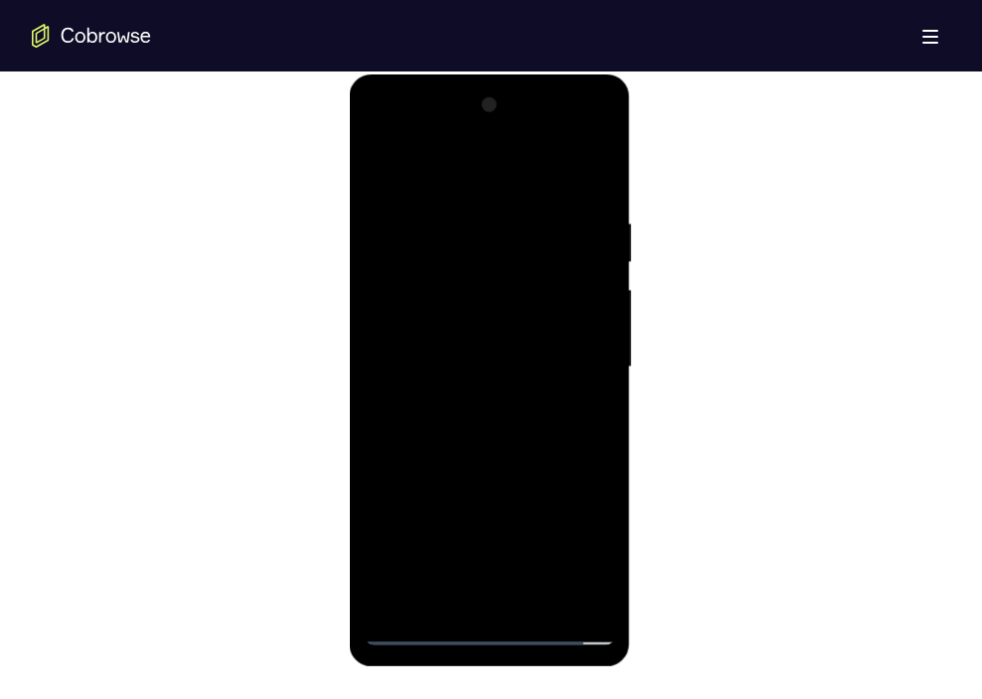
click at [513, 196] on div at bounding box center [489, 367] width 250 height 556
click at [477, 260] on div at bounding box center [489, 367] width 250 height 556
click at [458, 591] on div at bounding box center [489, 367] width 250 height 556
click at [518, 442] on div at bounding box center [489, 367] width 250 height 556
click at [451, 238] on div at bounding box center [489, 367] width 250 height 556
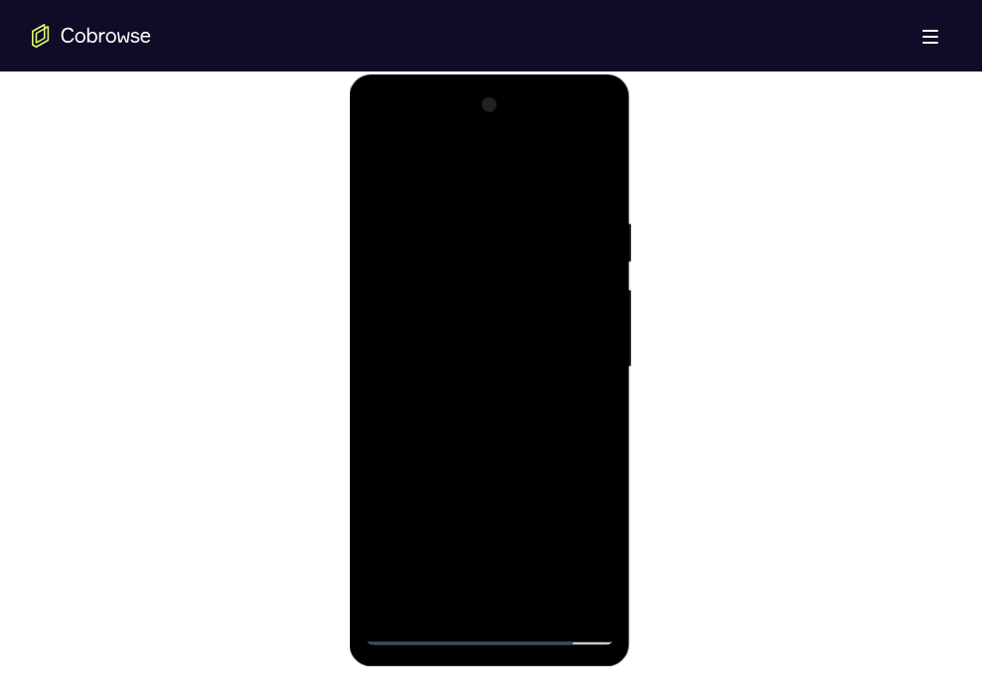
click at [478, 589] on div at bounding box center [489, 367] width 250 height 556
click at [593, 139] on div at bounding box center [489, 367] width 250 height 556
click at [386, 143] on div at bounding box center [489, 367] width 250 height 556
